Goal: Task Accomplishment & Management: Manage account settings

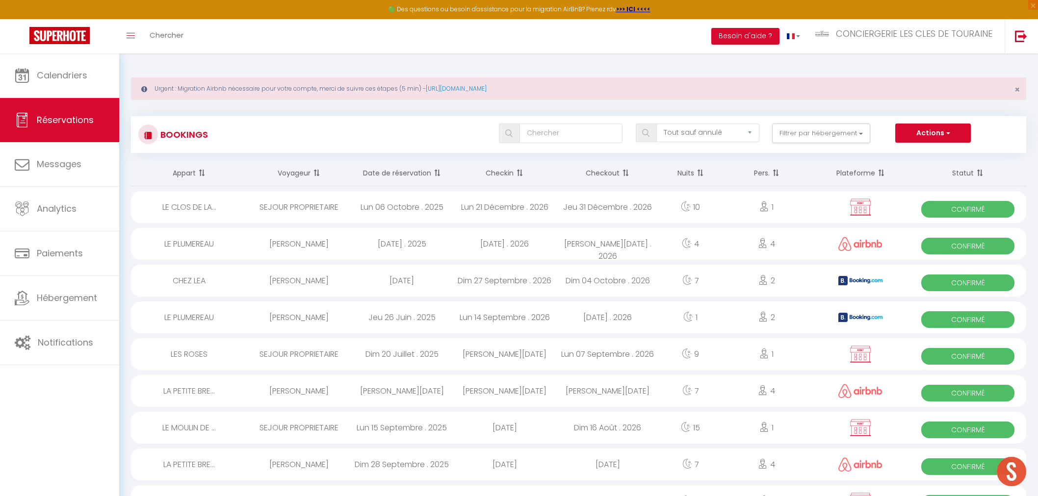
click at [76, 56] on link "Calendriers" at bounding box center [59, 75] width 119 height 44
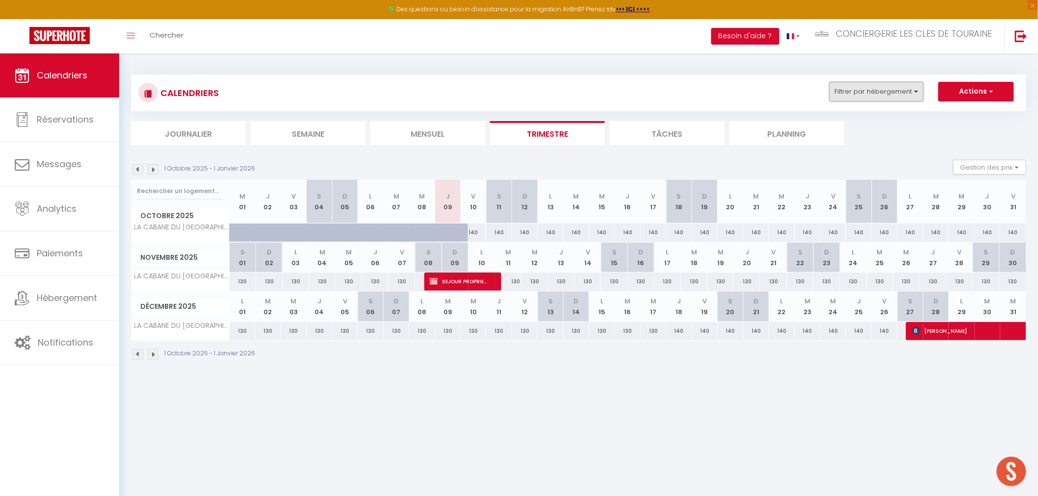
click at [861, 99] on button "Filtrer par hébergement" at bounding box center [876, 92] width 94 height 20
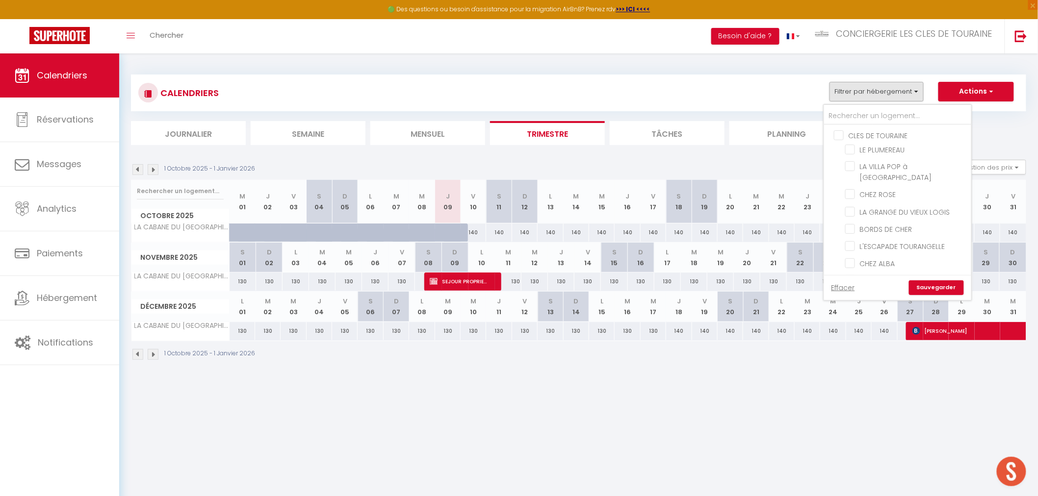
click at [841, 134] on input "CLES DE TOURAINE" at bounding box center [907, 135] width 147 height 10
checkbox input "true"
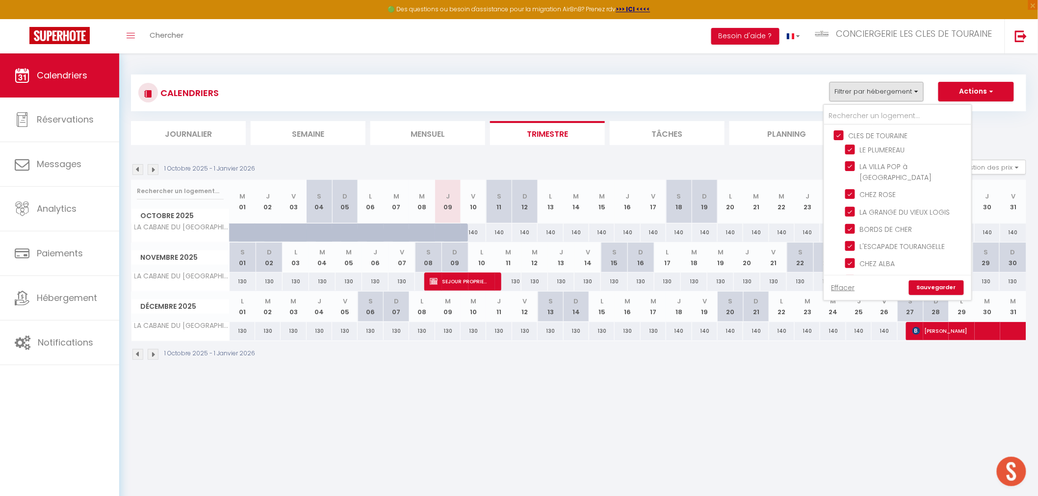
checkbox input "true"
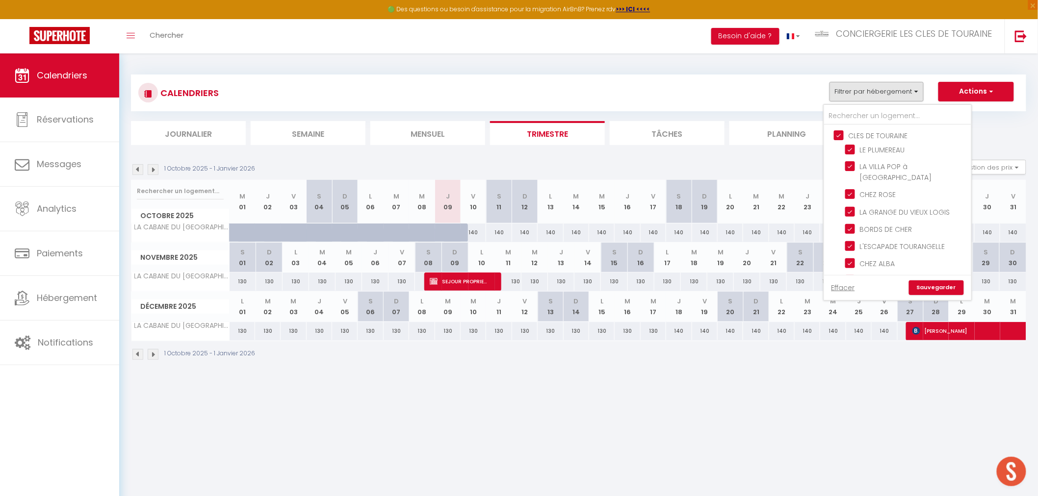
checkbox input "true"
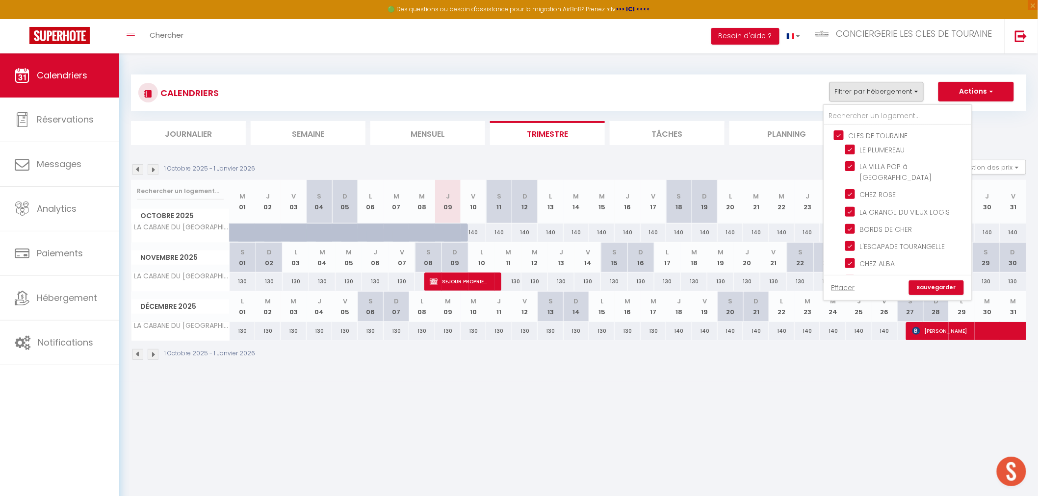
checkbox input "true"
checkbox input "false"
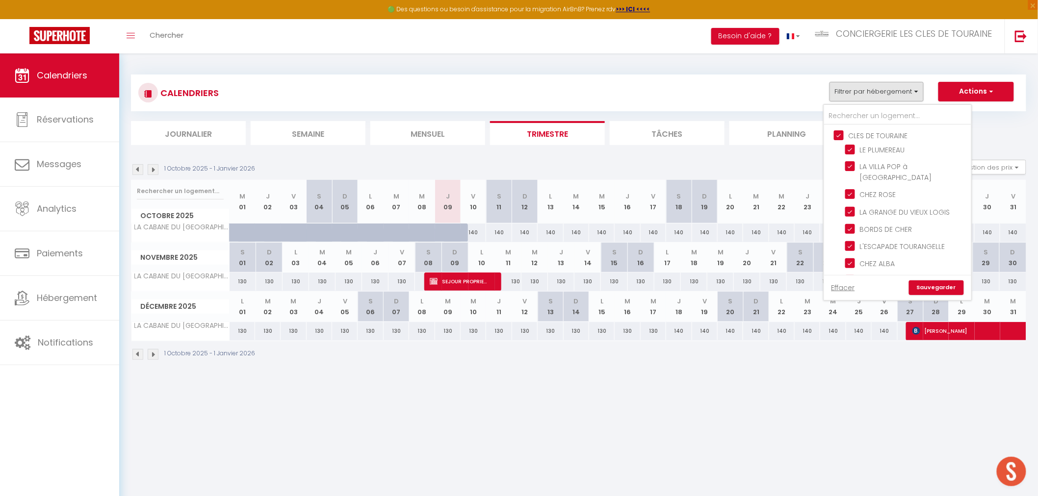
checkbox input "false"
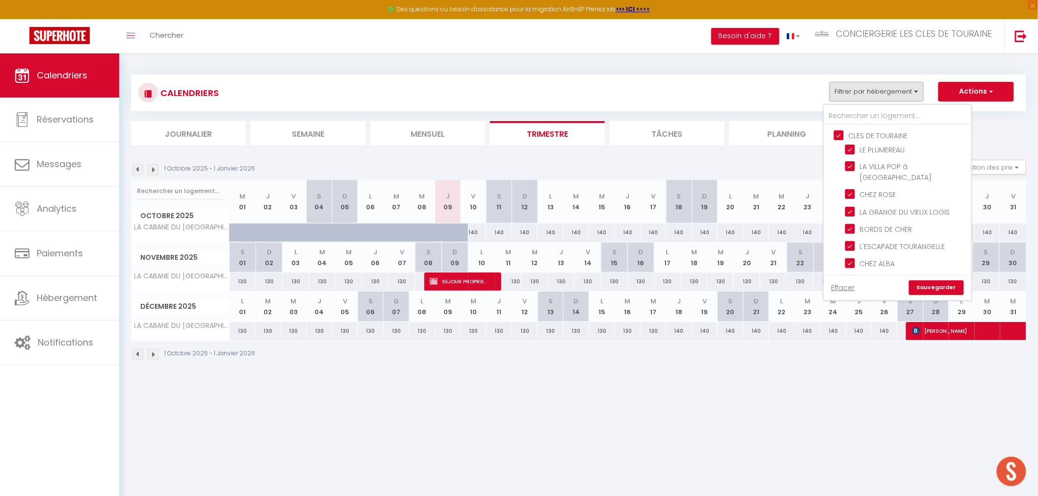
checkbox input "false"
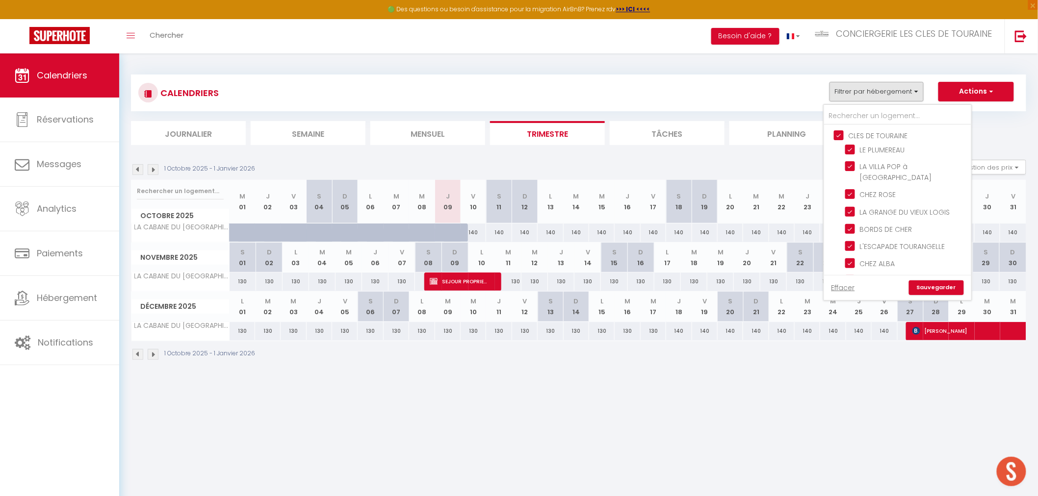
checkbox input "false"
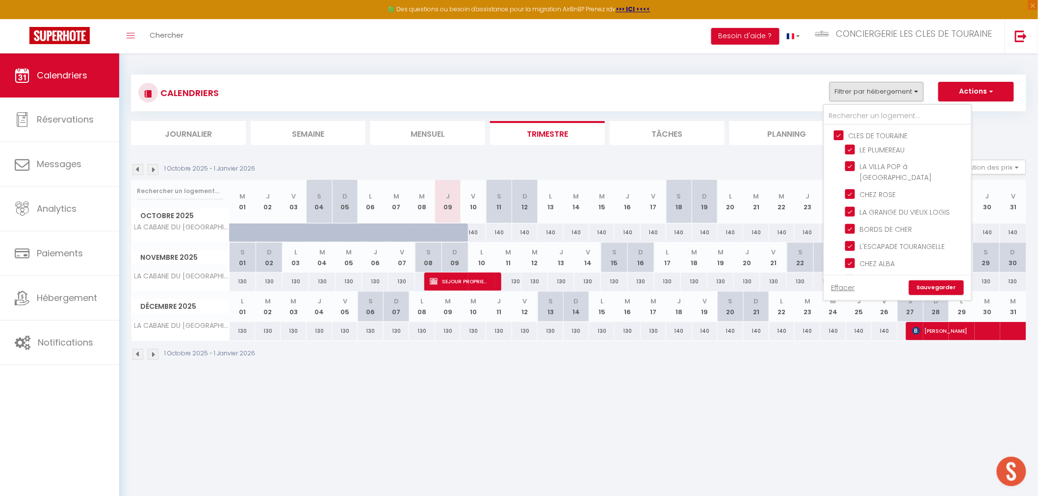
checkbox input "false"
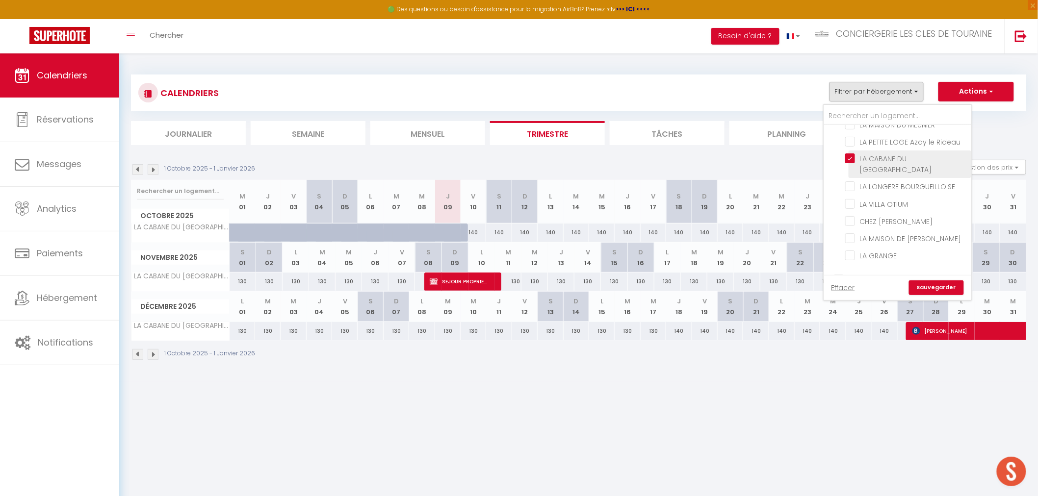
click at [880, 153] on label "LA CABANE DU [GEOGRAPHIC_DATA]" at bounding box center [910, 164] width 110 height 22
click at [880, 153] on input "LA CABANE DU [GEOGRAPHIC_DATA]" at bounding box center [906, 158] width 123 height 10
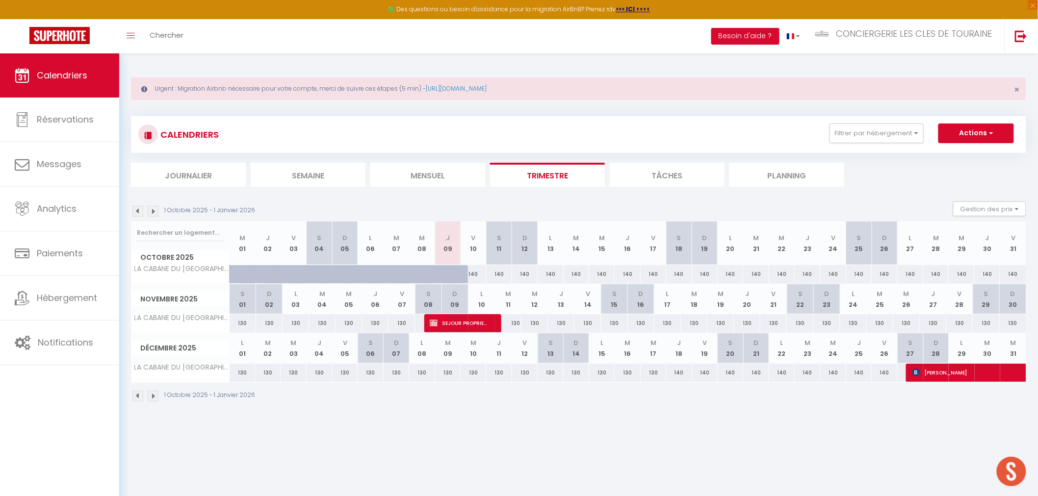
click at [385, 414] on div "Urgent : Migration Airbnb nécessaire pour votre compte, merci de suivre ces éta…" at bounding box center [578, 238] width 918 height 370
click at [864, 134] on button "Filtrer par hébergement" at bounding box center [876, 134] width 94 height 20
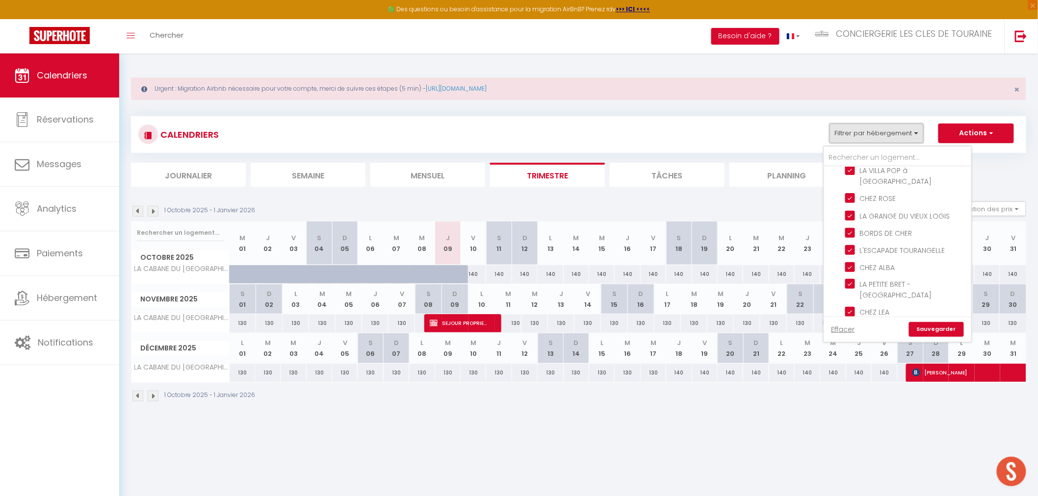
scroll to position [54, 0]
click at [930, 331] on link "Sauvegarder" at bounding box center [936, 329] width 55 height 15
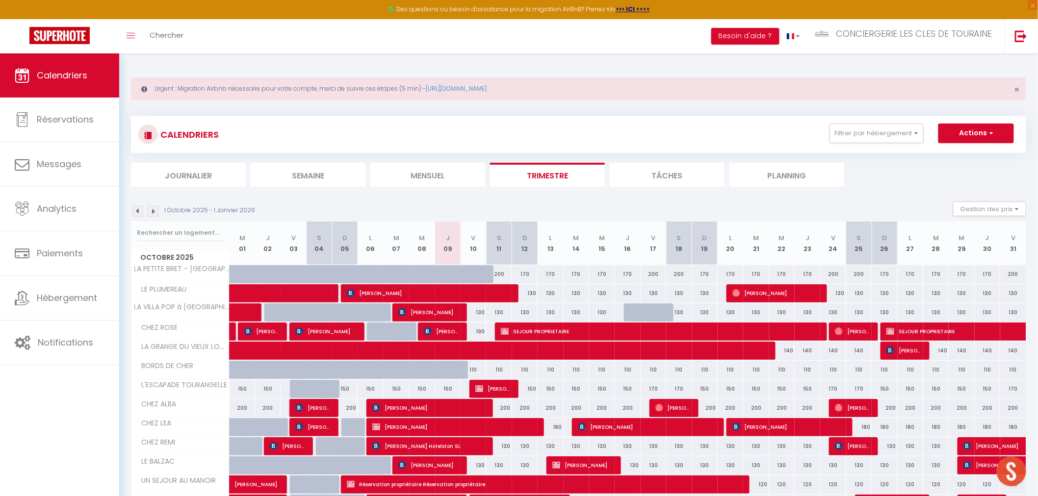
click at [320, 177] on li "Semaine" at bounding box center [308, 175] width 115 height 24
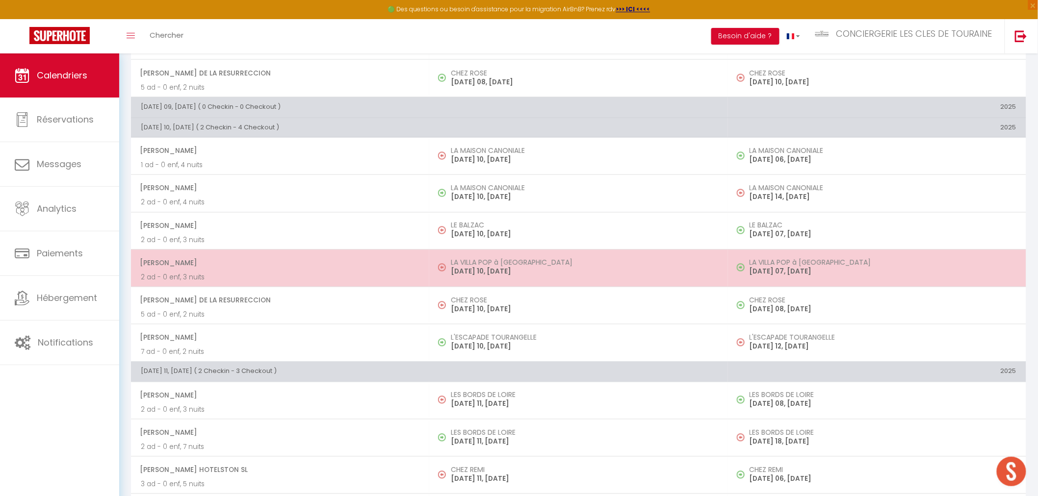
scroll to position [654, 0]
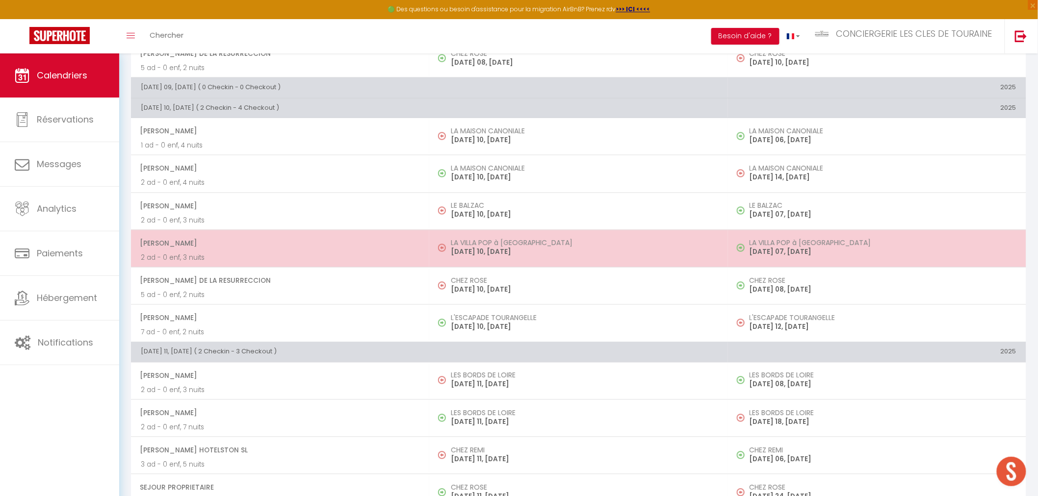
click at [526, 253] on p "[DATE] 10, [DATE]" at bounding box center [584, 252] width 267 height 10
select select "OK"
select select "0"
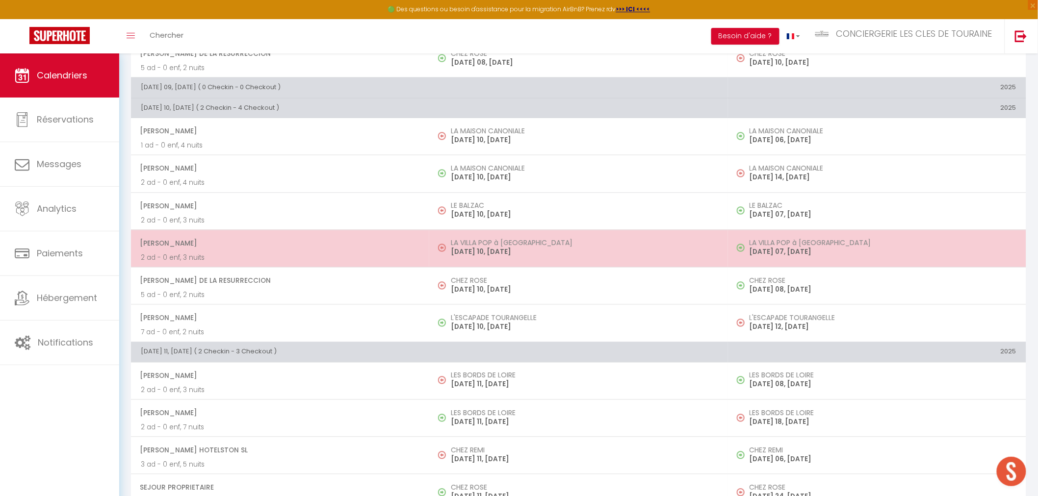
select select "1"
select select
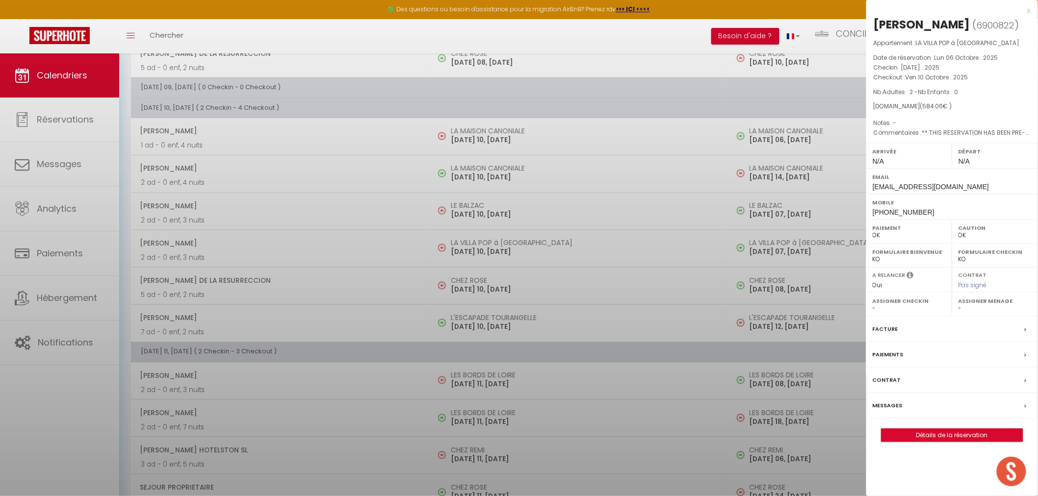
select select "32445"
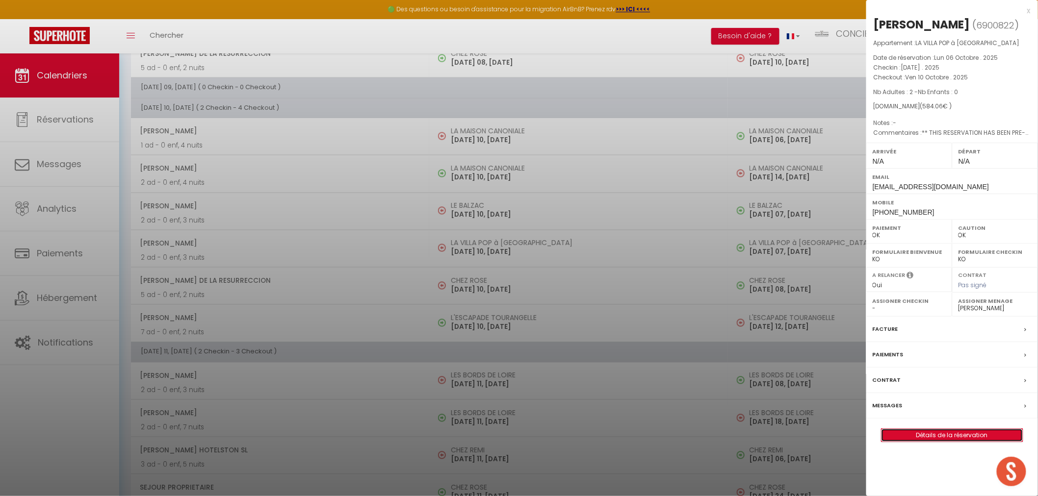
click at [914, 435] on link "Détails de la réservation" at bounding box center [951, 435] width 141 height 13
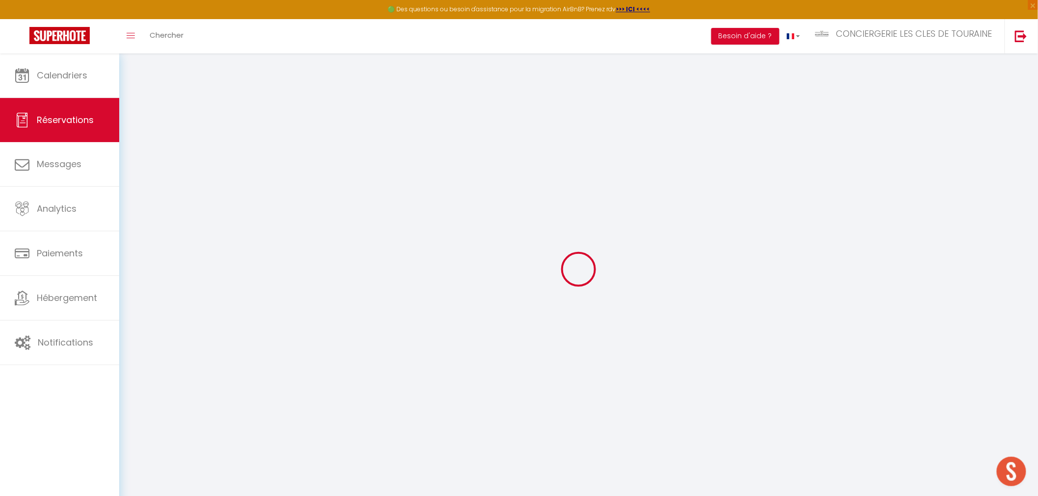
select select
checkbox input "false"
type textarea "** THIS RESERVATION HAS BEEN PRE-PAID ** Hello! Can we please have 2 beds made …"
type input "90"
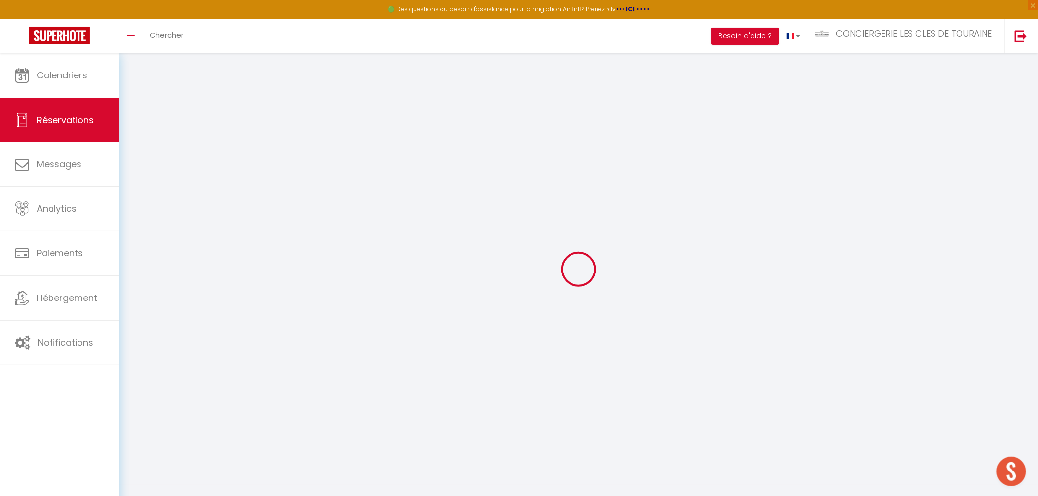
type input "10.56"
select select
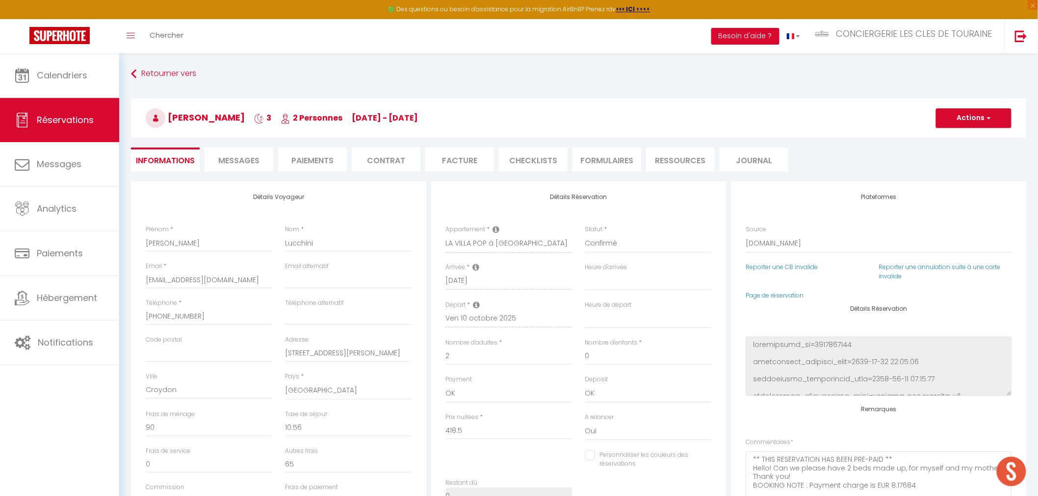
checkbox input "false"
select select
click at [243, 160] on span "Messages" at bounding box center [238, 160] width 41 height 11
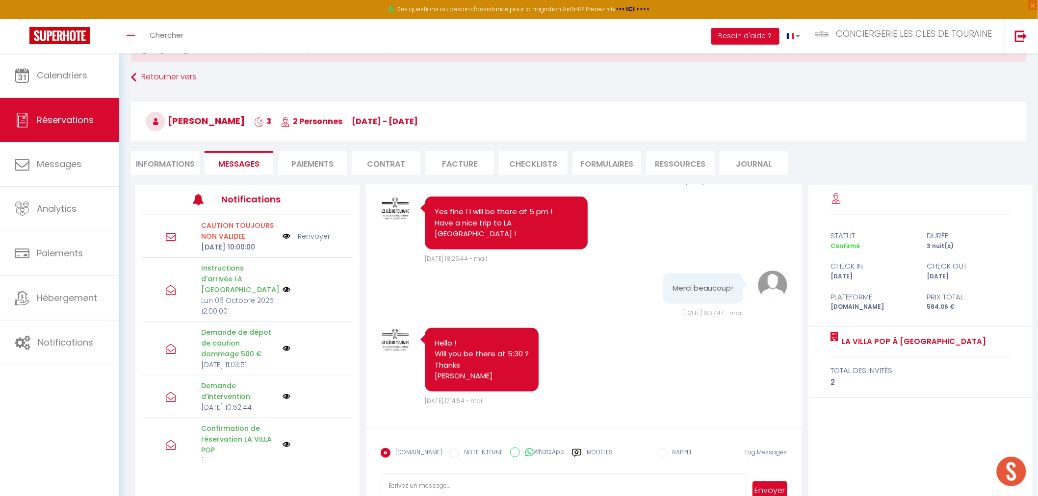
scroll to position [69, 0]
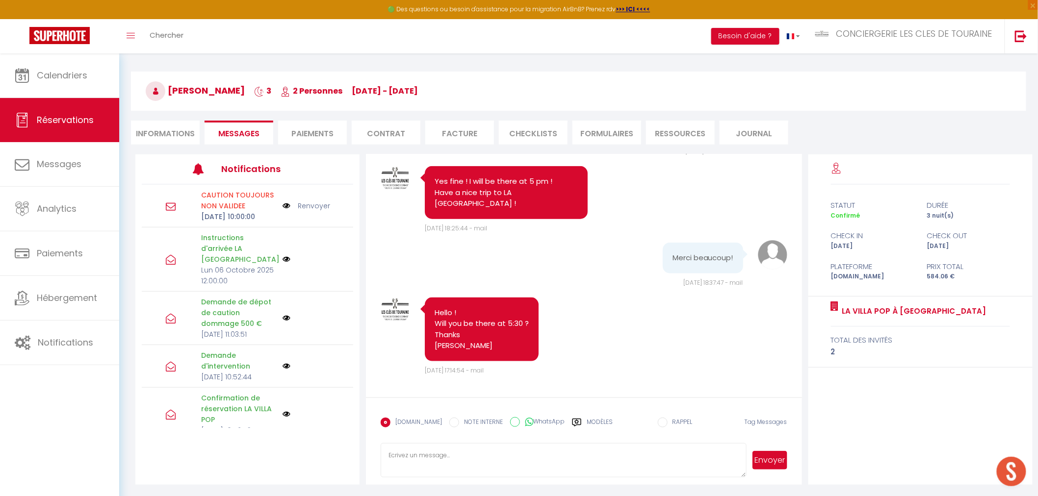
click at [462, 464] on textarea at bounding box center [562, 460] width 365 height 34
type textarea "b"
drag, startPoint x: 619, startPoint y: 464, endPoint x: 467, endPoint y: 463, distance: 152.5
click at [467, 463] on textarea "Bonsoir [PERSON_NAME], J'espere que votre sejour en Touraine vous a plu. Pour v…" at bounding box center [562, 460] width 365 height 34
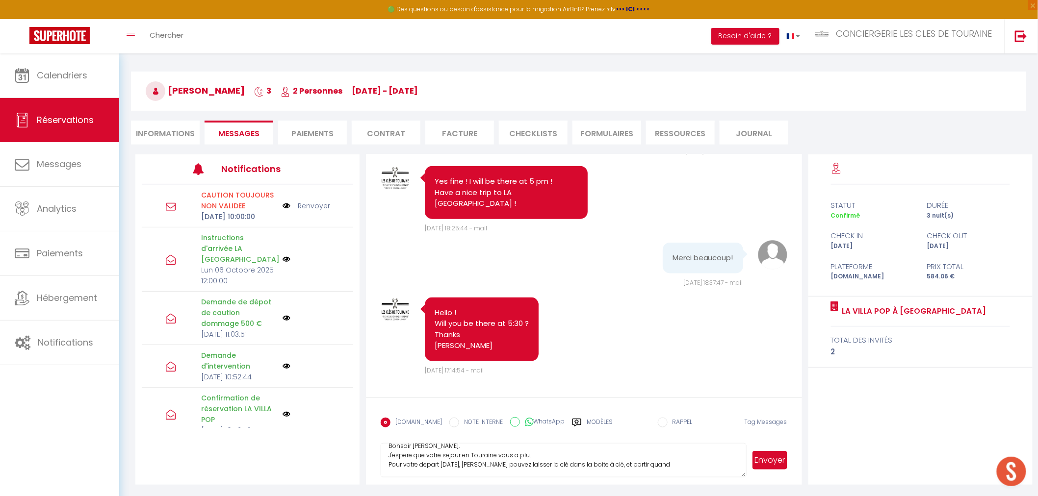
scroll to position [9, 0]
click at [663, 467] on textarea "Bonsoir [PERSON_NAME], J'espere que votre sejour en Touraine vous a plu. Pour v…" at bounding box center [562, 460] width 365 height 34
drag, startPoint x: 420, startPoint y: 475, endPoint x: 357, endPoint y: 445, distance: 69.5
click at [357, 445] on div "Notifications CAUTION TOUJOURS NON VALIDEE [DATE] 10:00:00 Renvoyer Instruction…" at bounding box center [583, 319] width 897 height 330
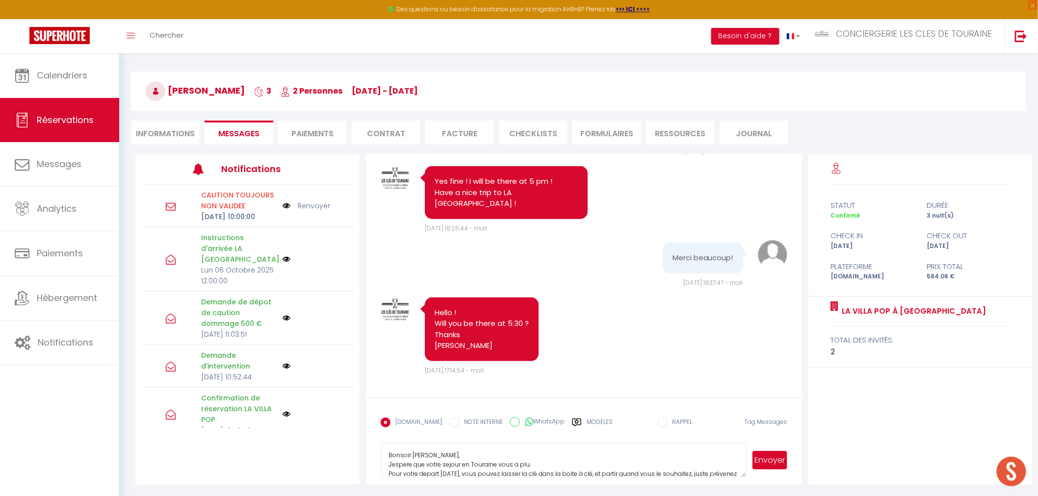
paste textarea "Good evening [PERSON_NAME], I hope you enjoyed your stay in [GEOGRAPHIC_DATA]. …"
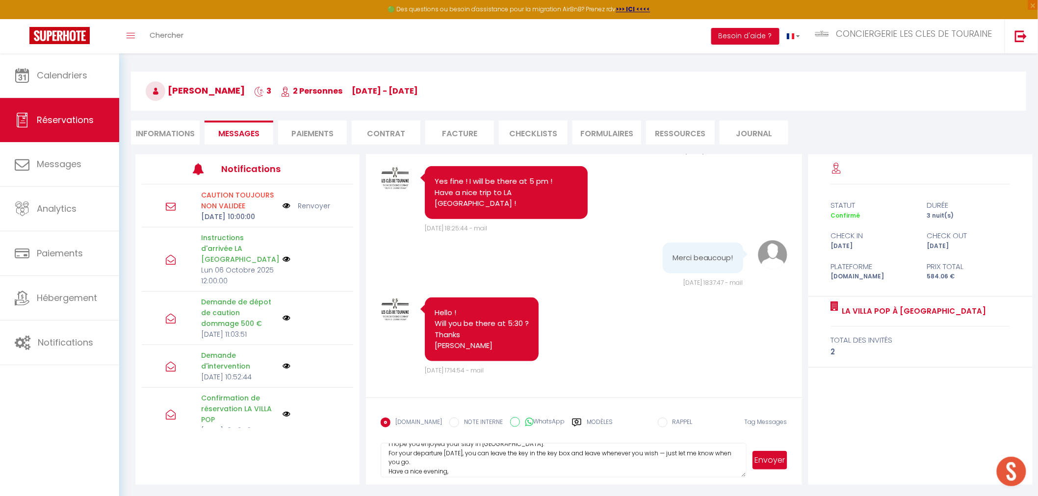
scroll to position [37, 0]
click at [424, 447] on textarea "Good evening [PERSON_NAME], I hope you enjoyed your stay in [GEOGRAPHIC_DATA]. …" at bounding box center [562, 460] width 365 height 34
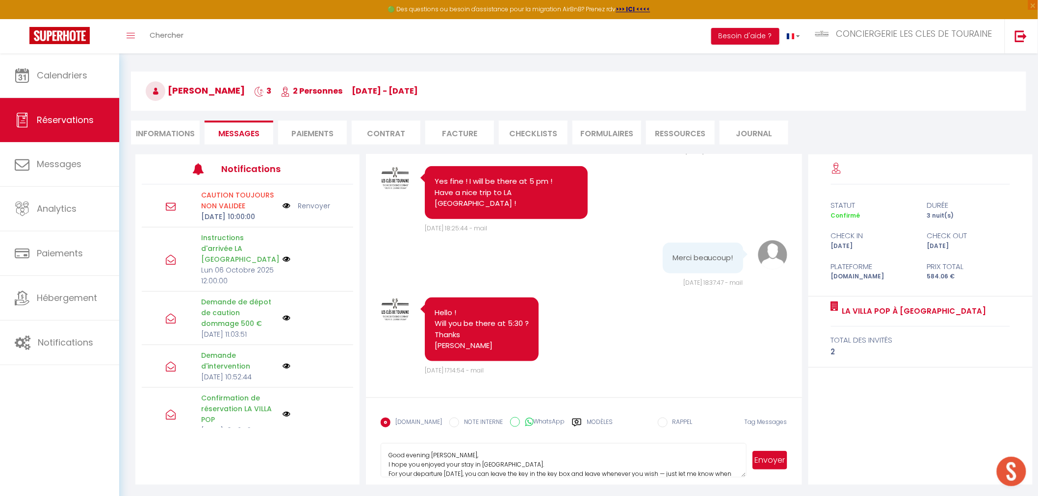
click at [507, 473] on textarea "Good evening [PERSON_NAME], I hope you enjoyed your stay in [GEOGRAPHIC_DATA]. …" at bounding box center [562, 460] width 365 height 34
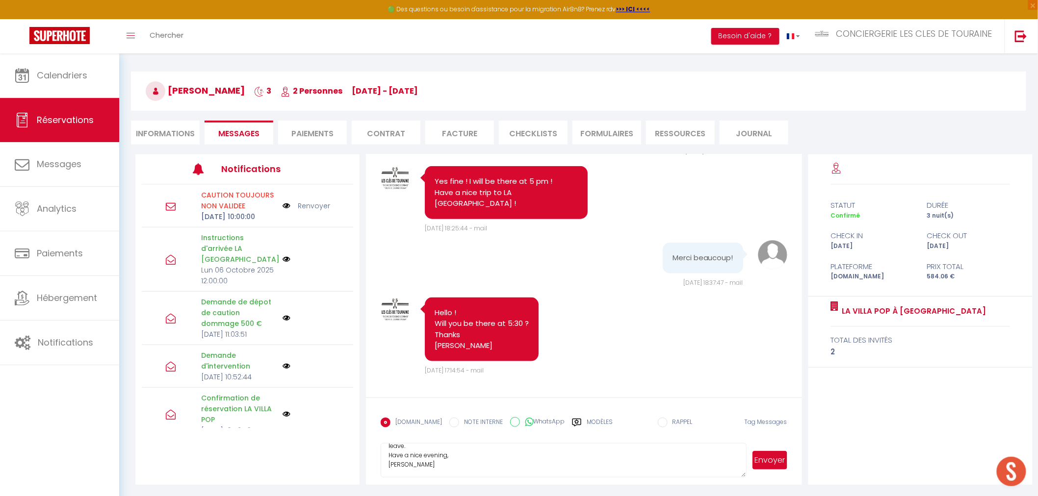
type textarea "Good evening [PERSON_NAME], I hope you enjoyed your stay in [GEOGRAPHIC_DATA]. …"
click at [766, 463] on button "Envoyer" at bounding box center [769, 460] width 34 height 19
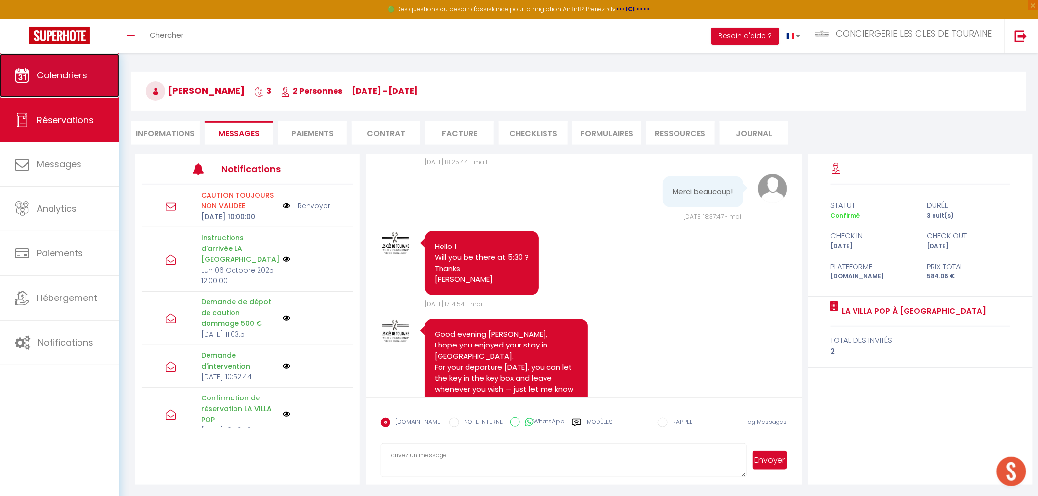
click at [29, 78] on link "Calendriers" at bounding box center [59, 75] width 119 height 44
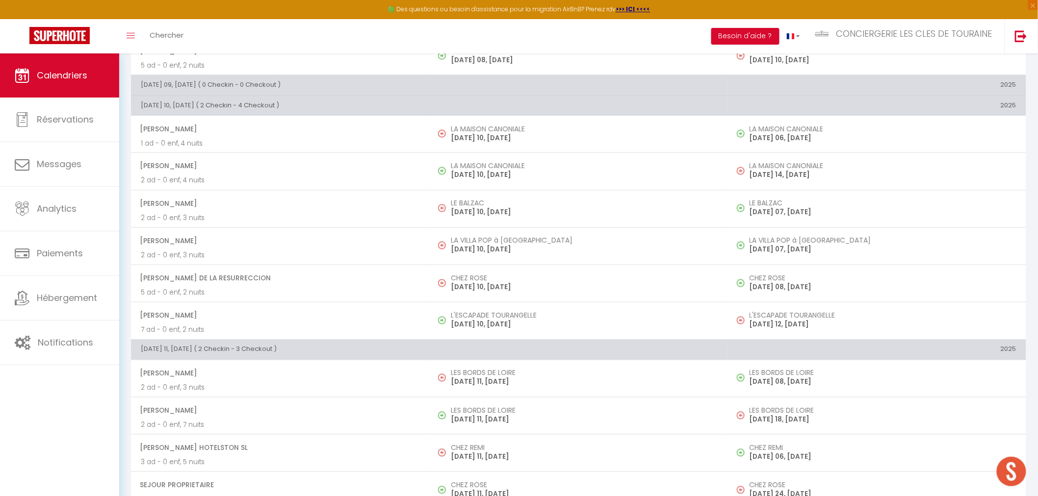
scroll to position [599, 0]
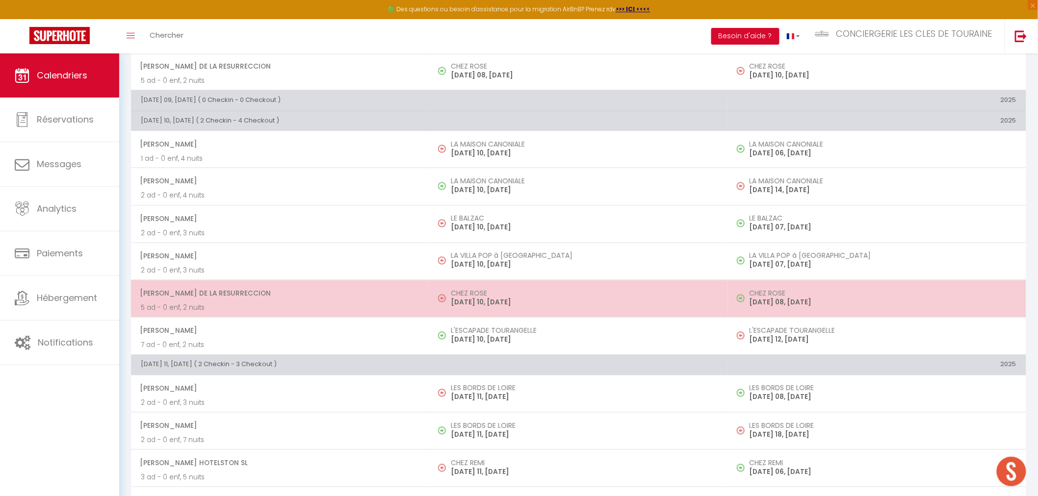
click at [486, 302] on p "[DATE] 10, [DATE]" at bounding box center [584, 303] width 267 height 10
select select "OK"
select select "0"
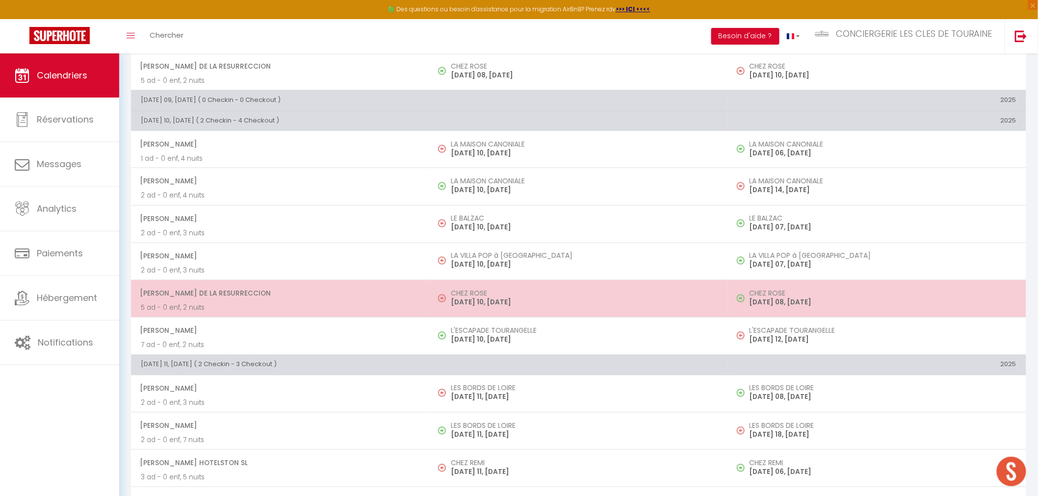
select select "1"
select select
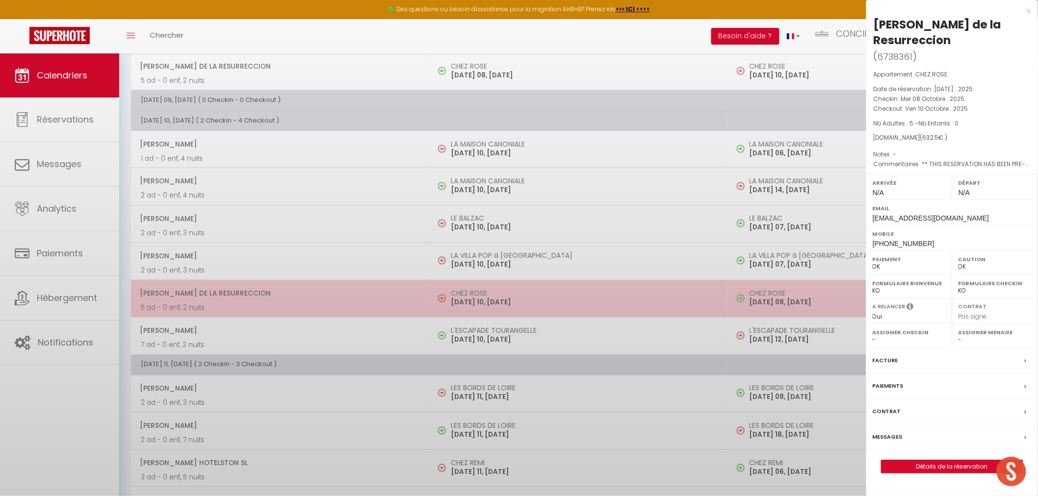
select select "26291"
select select "32445"
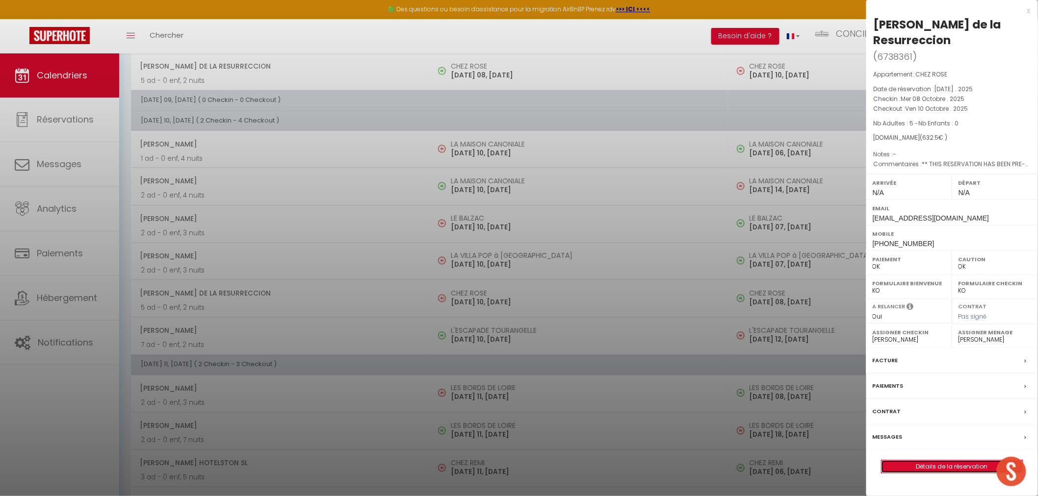
click at [918, 472] on link "Détails de la réservation" at bounding box center [951, 466] width 141 height 13
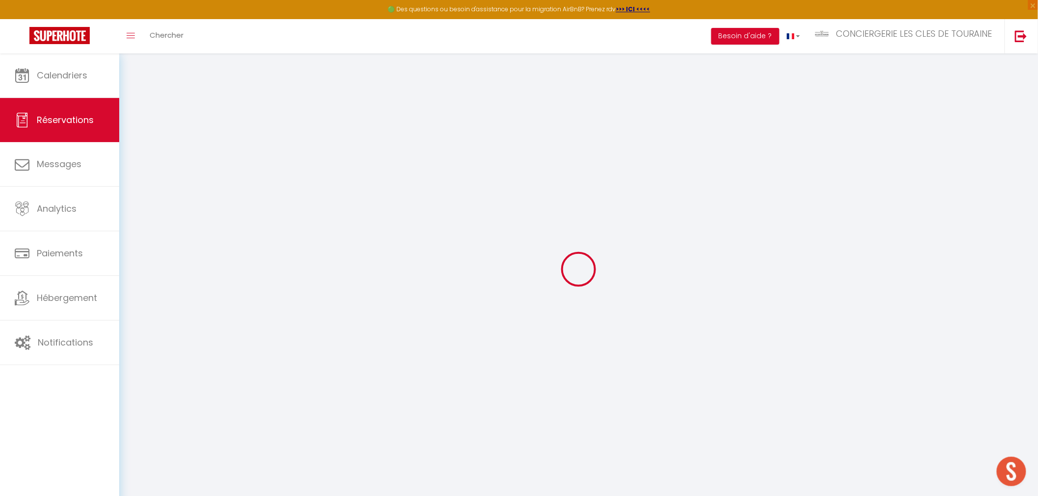
select select
checkbox input "false"
select select
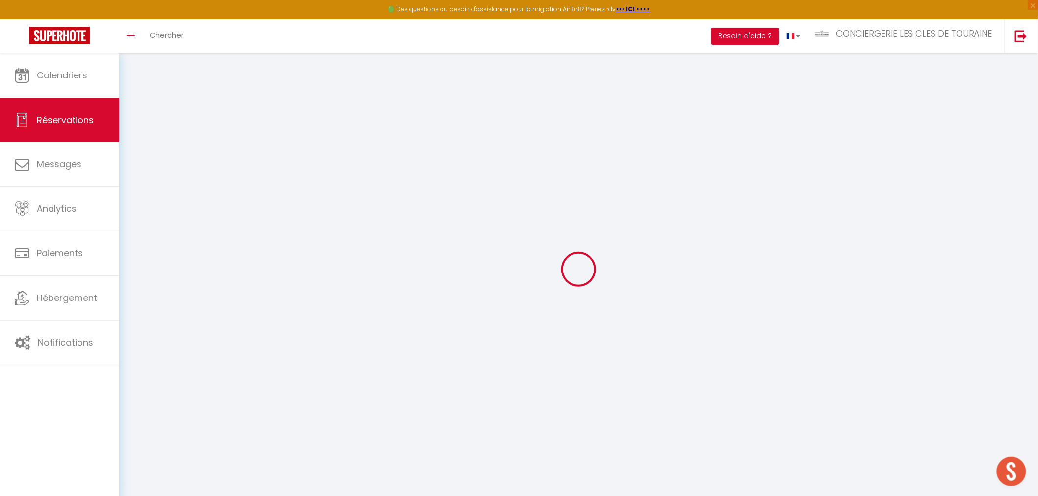
checkbox input "false"
type textarea "** THIS RESERVATION HAS BEEN PRE-PAID ** Approximate time of arrival: between 2…"
type input "120"
type input "22.5"
select select
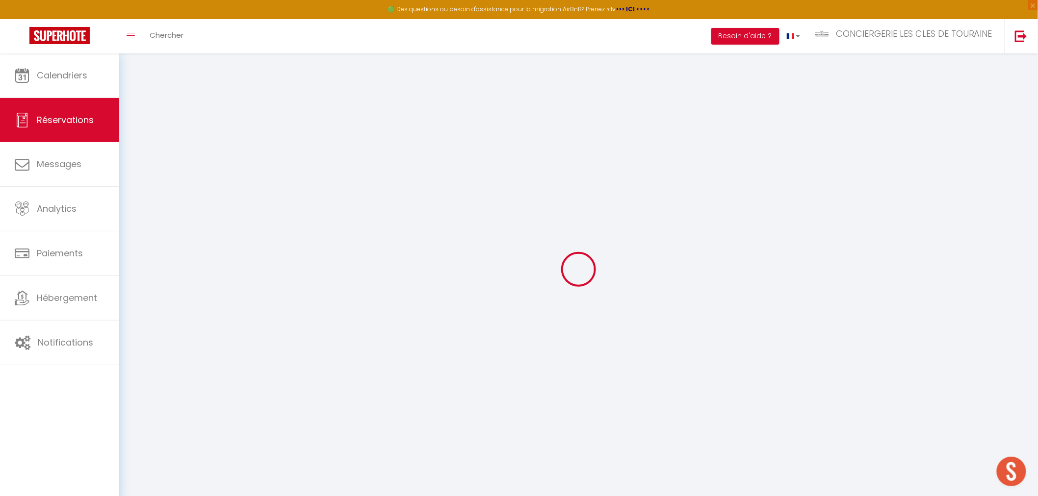
select select
checkbox input "false"
select select
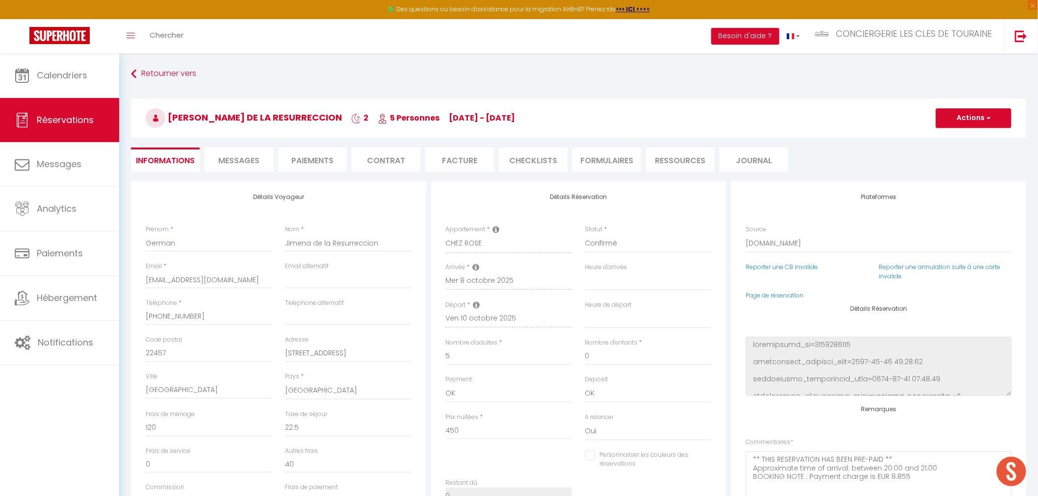
click at [239, 152] on li "Messages" at bounding box center [238, 160] width 69 height 24
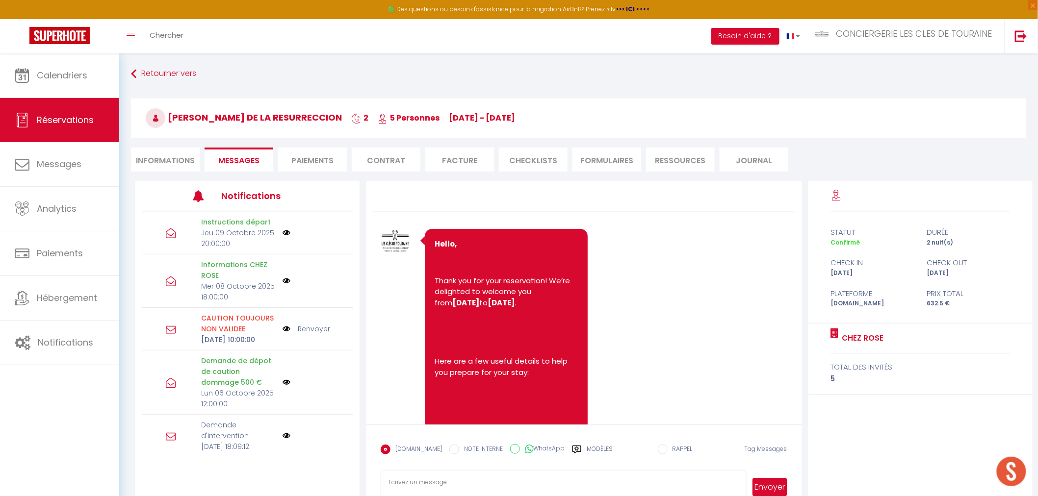
click at [434, 483] on textarea at bounding box center [562, 487] width 365 height 34
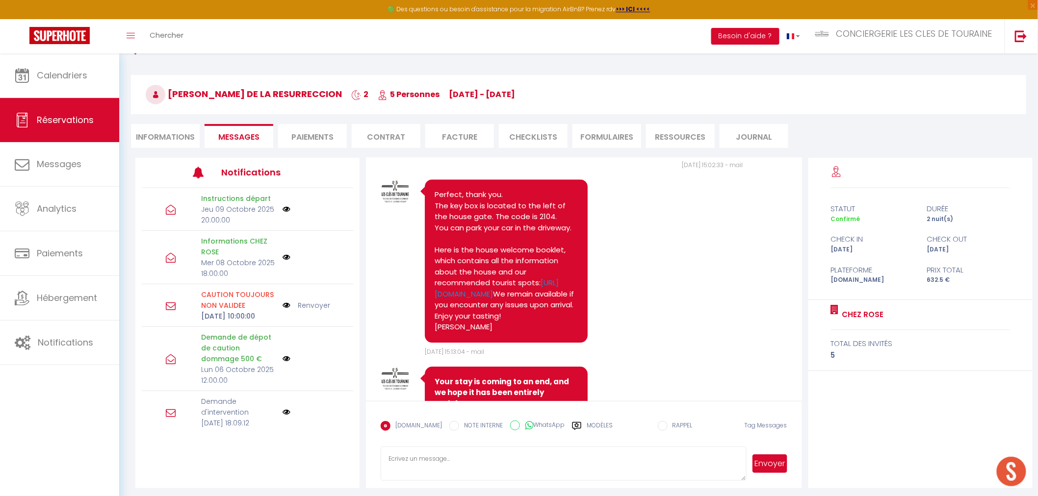
scroll to position [69, 0]
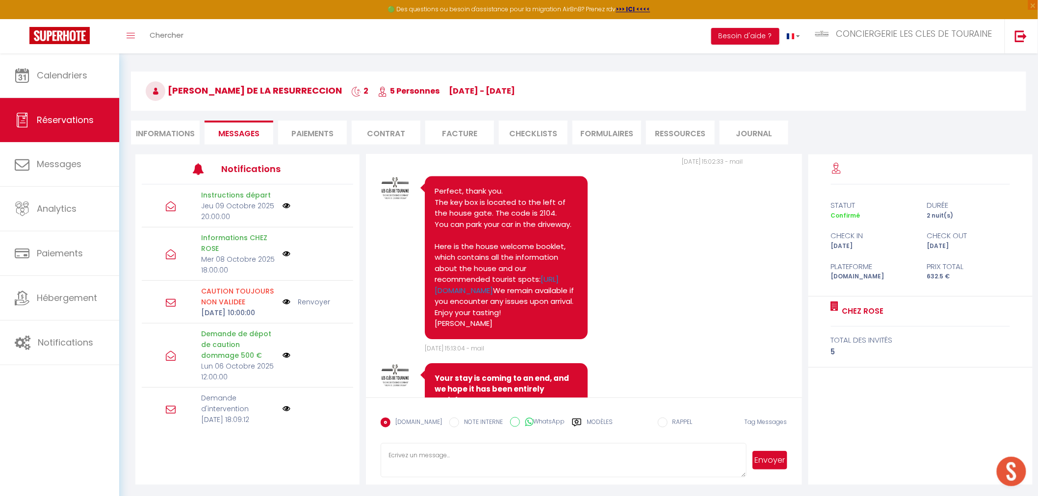
click at [450, 462] on textarea at bounding box center [562, 460] width 365 height 34
drag, startPoint x: 433, startPoint y: 476, endPoint x: 371, endPoint y: 423, distance: 81.7
click at [371, 423] on form "[DOMAIN_NAME] NOTE INTERNE WhatsApp Modèles 9 « ‹ » › [DATE] [PHONE_NUMBER] Dim…" at bounding box center [583, 441] width 435 height 87
paste textarea "Hello, I’ll be there at 10 a.m. for the check-out. Have a nice evening,"
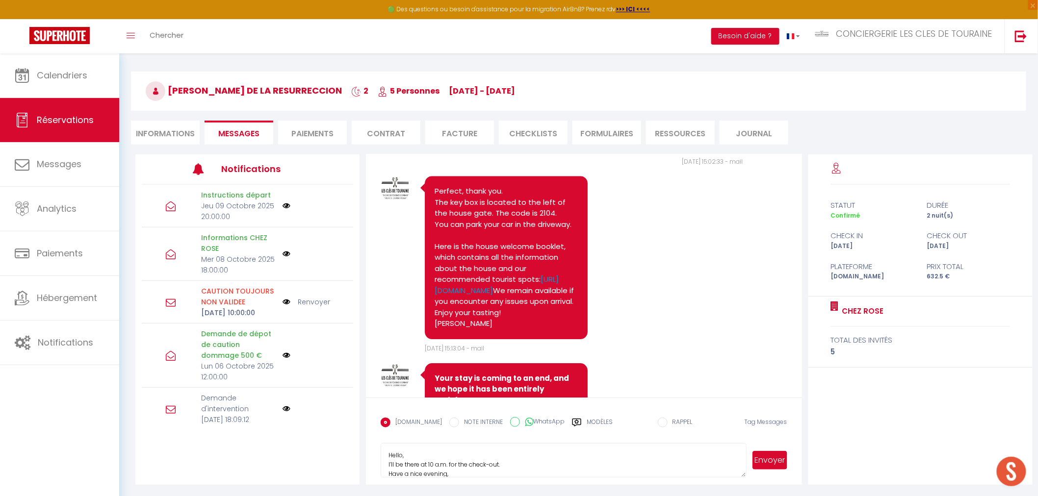
scroll to position [10, 0]
type textarea "Hello, I’ll be there at 10 a.m. for the check-out. Have a nice evening, [PERSON…"
click at [762, 467] on button "Envoyer" at bounding box center [769, 460] width 34 height 19
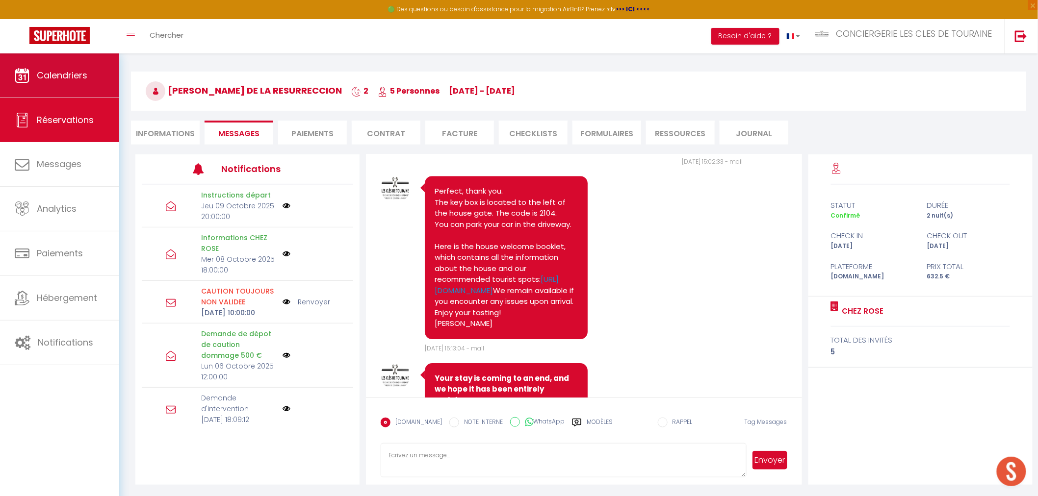
scroll to position [3592, 0]
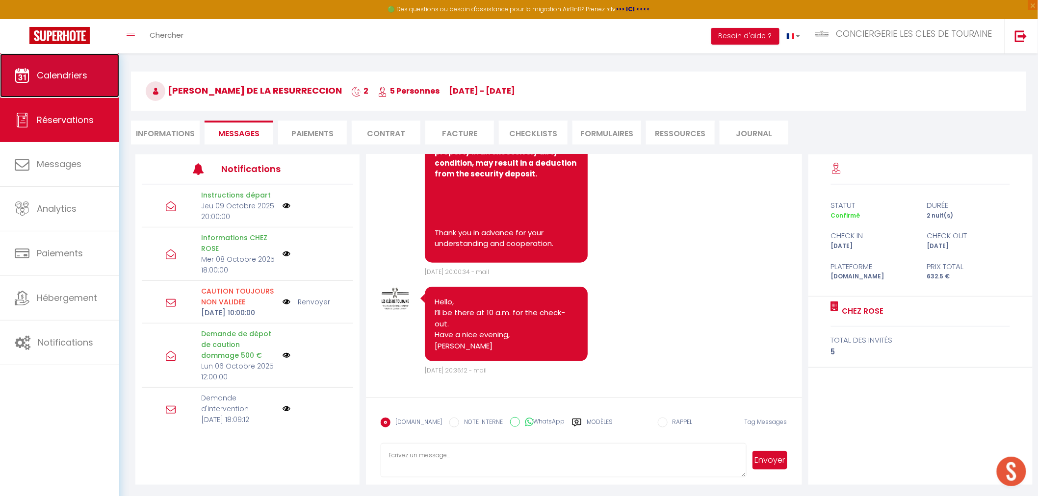
click at [66, 67] on link "Calendriers" at bounding box center [59, 75] width 119 height 44
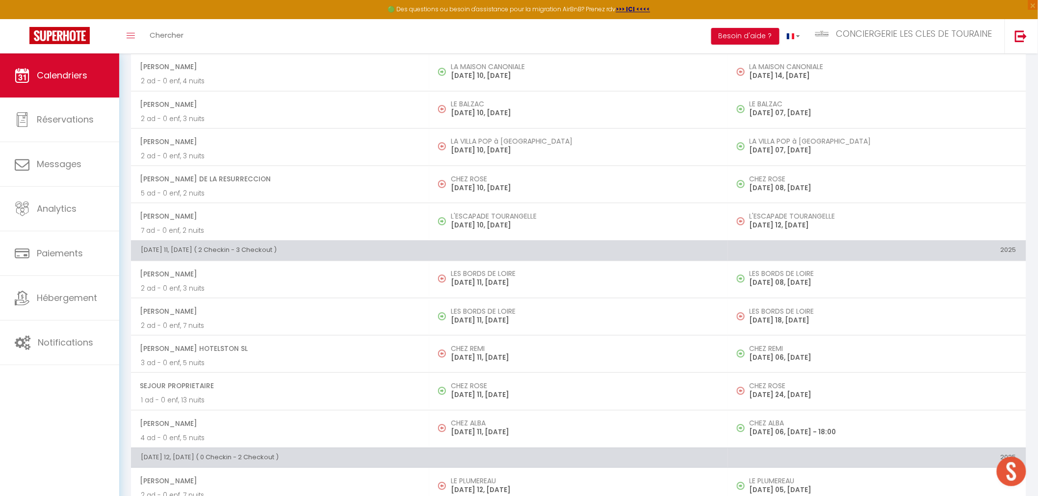
scroll to position [654, 0]
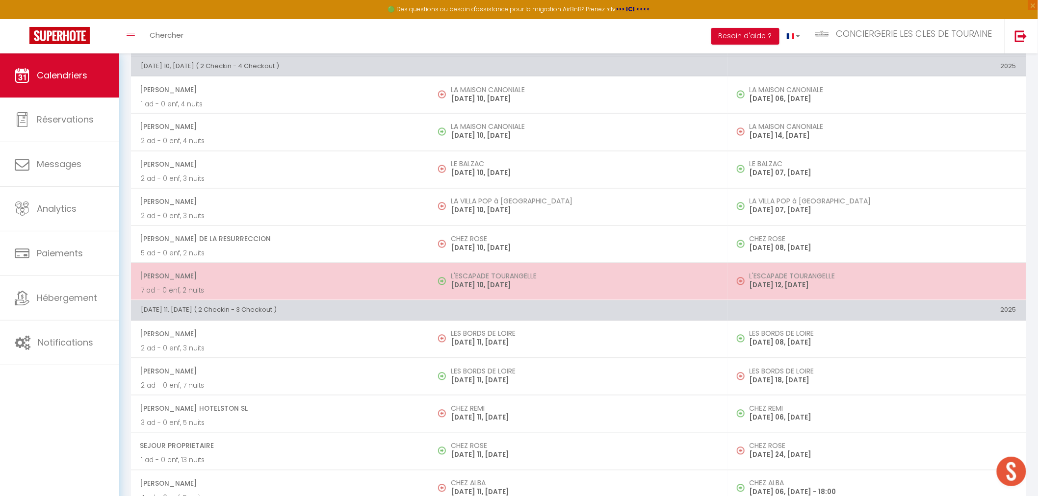
click at [497, 275] on h5 "L'ESCAPADE TOURANGELLE" at bounding box center [584, 277] width 267 height 8
select select "OK"
select select "0"
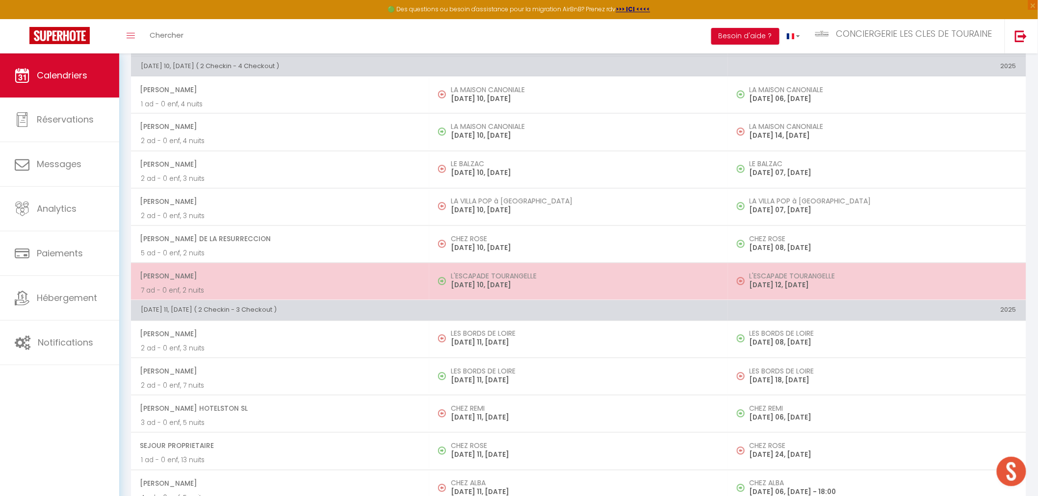
select select "1"
select select
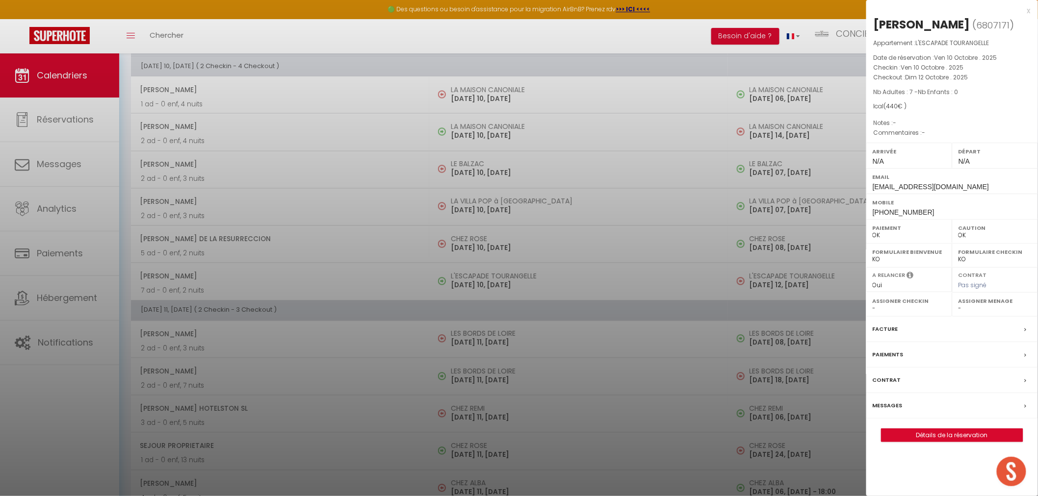
select select "32445"
click at [930, 435] on link "Détails de la réservation" at bounding box center [951, 435] width 141 height 13
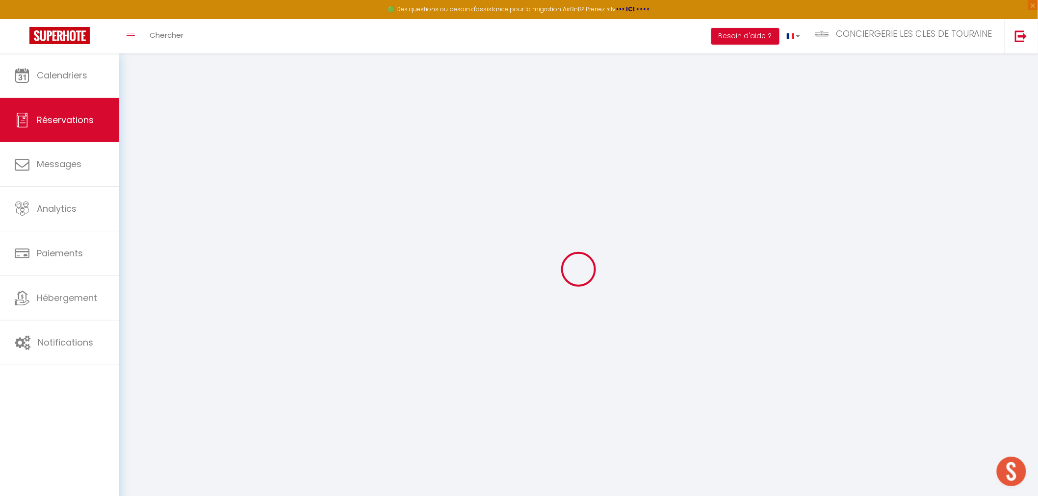
select select
checkbox input "false"
select select
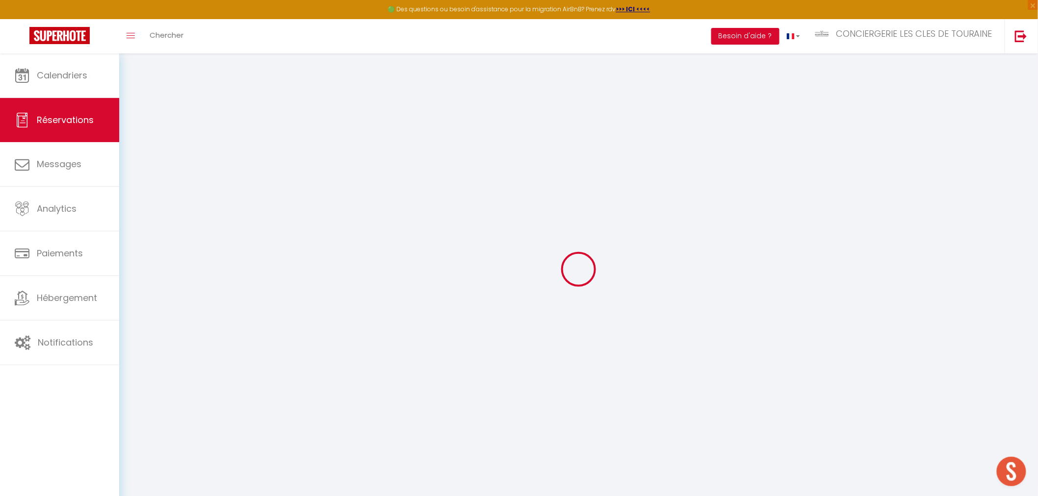
checkbox input "false"
type input "100"
select select
checkbox input "false"
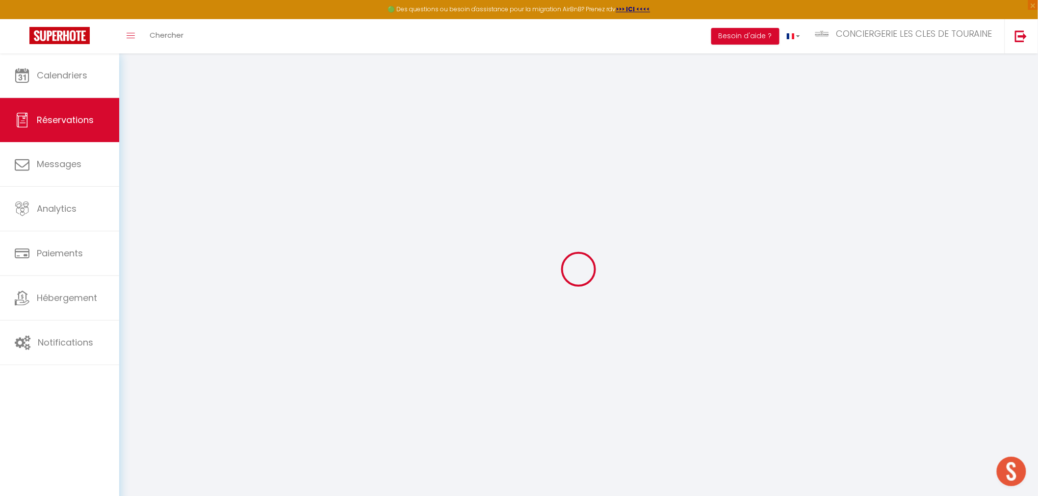
select select
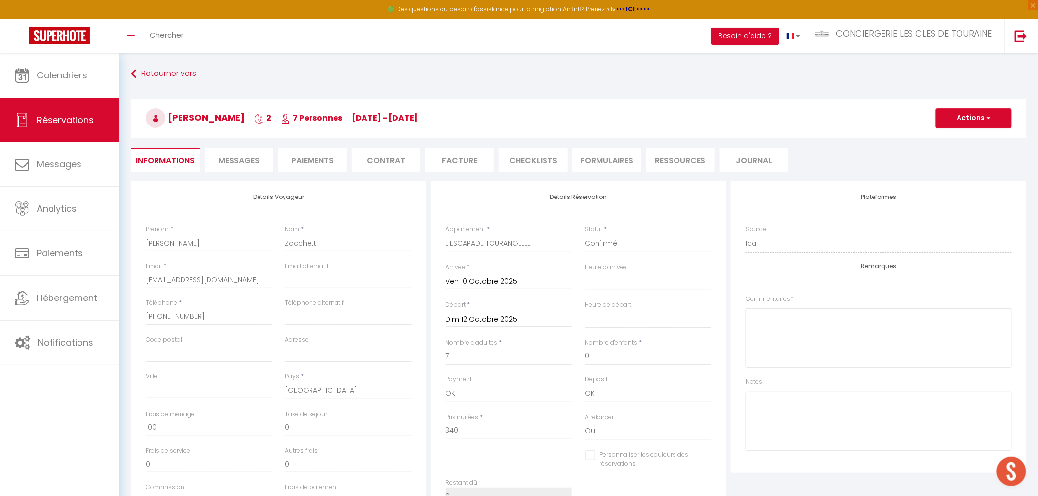
click at [334, 159] on li "Paiements" at bounding box center [312, 160] width 69 height 24
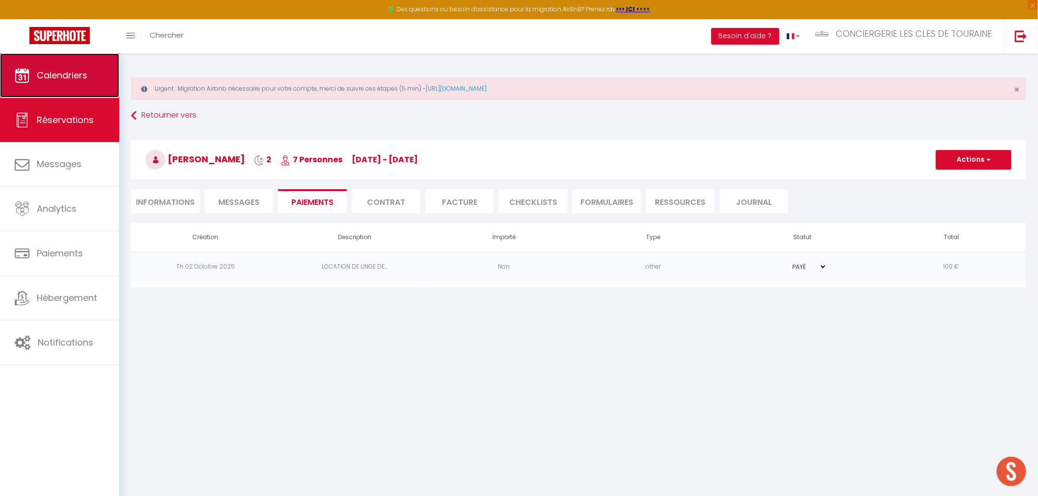
click at [80, 75] on span "Calendriers" at bounding box center [62, 75] width 51 height 12
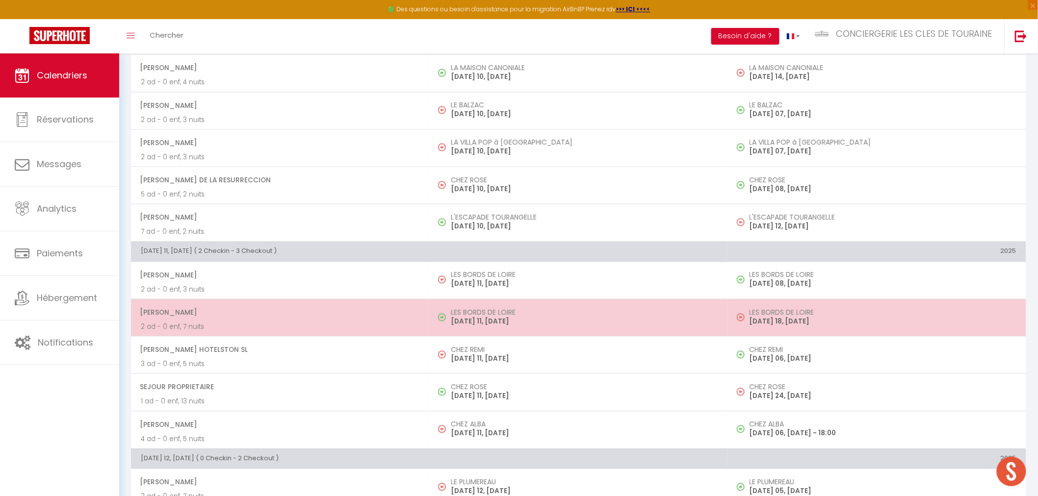
scroll to position [761, 0]
